Goal: Task Accomplishment & Management: Complete application form

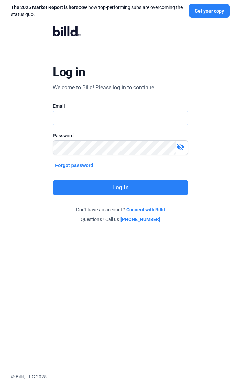
type input "[PERSON_NAME][EMAIL_ADDRESS][DOMAIN_NAME]"
click at [125, 187] on button "Log in" at bounding box center [120, 188] width 135 height 16
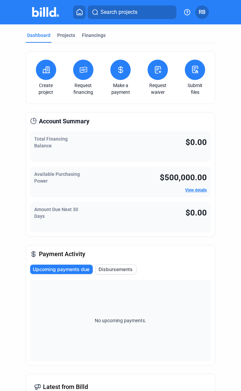
click at [47, 69] on icon at bounding box center [46, 70] width 7 height 6
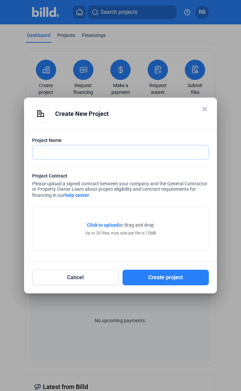
click at [53, 151] on input "text" at bounding box center [117, 152] width 169 height 14
type input "[DEMOGRAPHIC_DATA][PERSON_NAME]"
click at [104, 225] on span "Click to upload" at bounding box center [103, 224] width 32 height 5
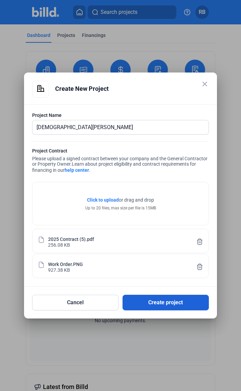
click at [165, 303] on button "Create project" at bounding box center [166, 303] width 86 height 16
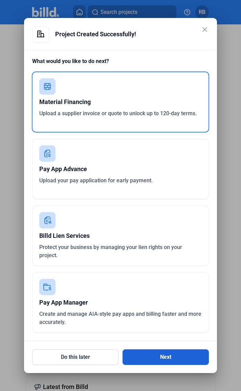
click at [176, 355] on button "Next" at bounding box center [166, 357] width 86 height 16
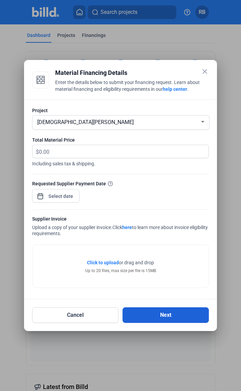
click at [151, 318] on button "Next" at bounding box center [166, 315] width 86 height 16
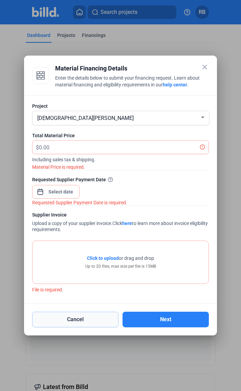
click at [90, 322] on button "Cancel" at bounding box center [75, 320] width 86 height 16
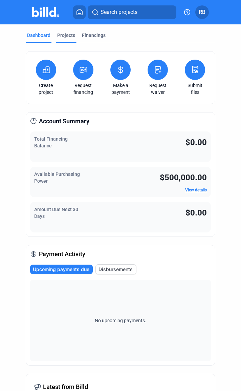
click at [67, 34] on div "Projects" at bounding box center [66, 35] width 18 height 7
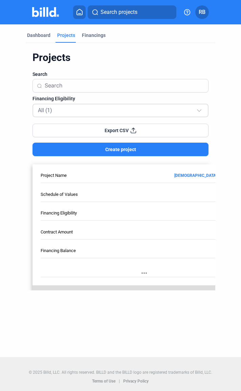
click at [150, 108] on div "All (1)" at bounding box center [117, 110] width 159 height 9
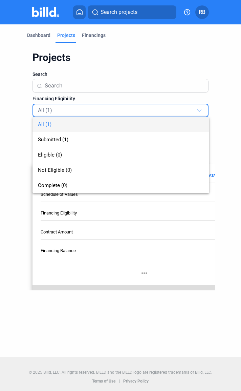
click at [230, 117] on div at bounding box center [120, 195] width 241 height 391
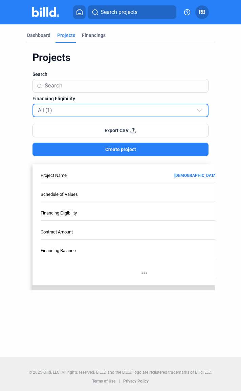
click at [200, 109] on div at bounding box center [199, 109] width 4 height 4
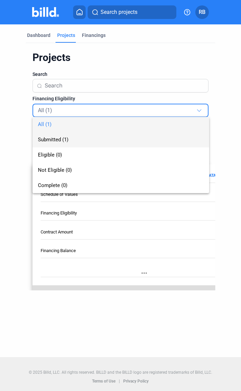
click at [55, 141] on span "Submitted (1)" at bounding box center [53, 139] width 30 height 6
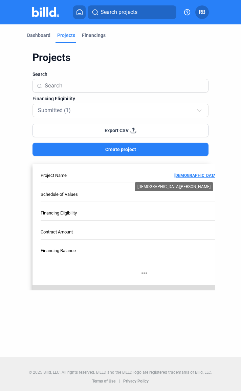
click at [208, 175] on link "[DEMOGRAPHIC_DATA][PERSON_NAME]" at bounding box center [160, 174] width 176 height 5
